Goal: Task Accomplishment & Management: Use online tool/utility

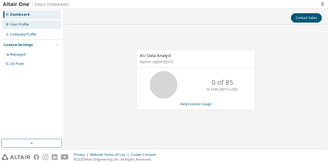
click at [24, 23] on div "User Profile" at bounding box center [19, 24] width 19 height 4
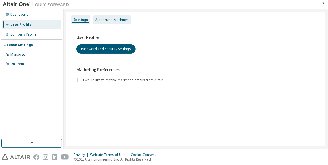
click at [104, 21] on div "Authorized Machines" at bounding box center [111, 20] width 33 height 4
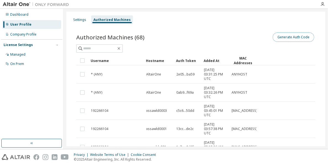
click at [288, 39] on button "Generate Auth Code" at bounding box center [292, 37] width 41 height 9
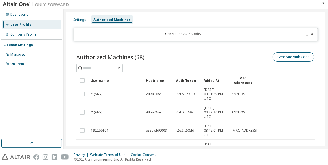
click at [288, 39] on div "Generating Auth Code..." at bounding box center [195, 34] width 244 height 13
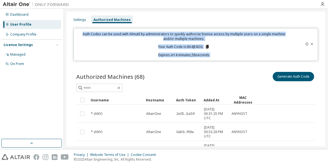
click at [233, 52] on div "Auth Codes can be used with Almutil by administrators to quickly authorize lice…" at bounding box center [184, 45] width 214 height 26
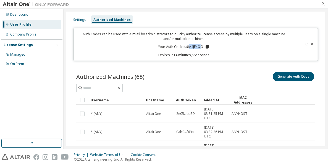
drag, startPoint x: 187, startPoint y: 48, endPoint x: 199, endPoint y: 47, distance: 11.9
click at [199, 47] on p "Your Auth Code is: 8A4JE4OG" at bounding box center [183, 46] width 51 height 5
click at [182, 48] on p "Your Auth Code is: 8A4JE4OG" at bounding box center [183, 46] width 51 height 5
drag, startPoint x: 186, startPoint y: 46, endPoint x: 201, endPoint y: 47, distance: 15.2
click at [201, 47] on p "Your Auth Code is: 8A4JE4OG" at bounding box center [183, 46] width 51 height 5
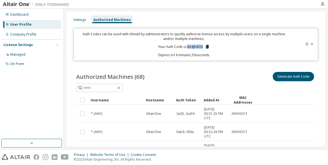
copy p "8A4JE4OG"
